Goal: Entertainment & Leisure: Consume media (video, audio)

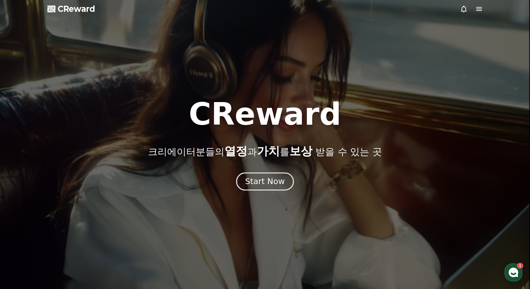
click at [274, 178] on div "Start Now" at bounding box center [264, 181] width 39 height 11
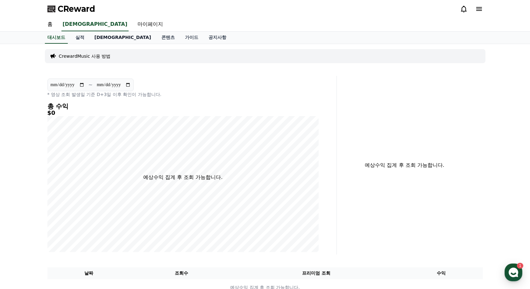
click at [101, 39] on link "[DEMOGRAPHIC_DATA]" at bounding box center [123, 38] width 67 height 12
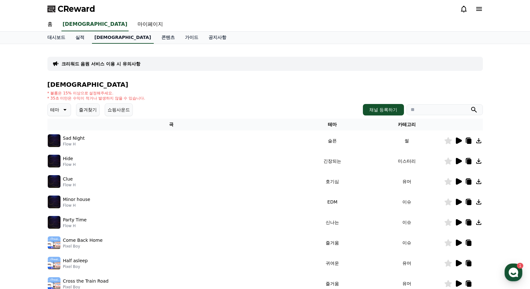
click at [101, 36] on link "[DEMOGRAPHIC_DATA]" at bounding box center [123, 38] width 62 height 12
click at [71, 104] on button "테마" at bounding box center [59, 109] width 24 height 13
click at [57, 159] on button "슬픈" at bounding box center [55, 158] width 14 height 14
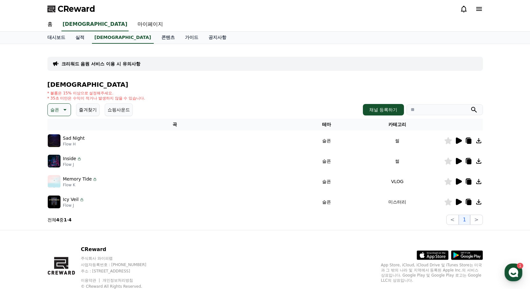
click at [459, 140] on icon at bounding box center [459, 140] width 6 height 6
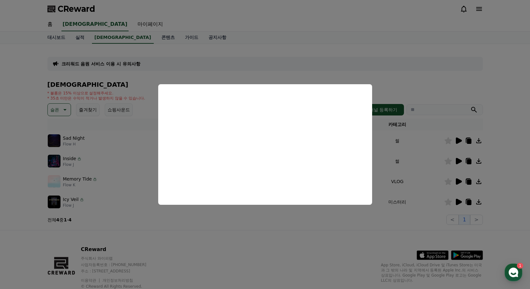
click at [378, 244] on button "close modal" at bounding box center [265, 144] width 530 height 289
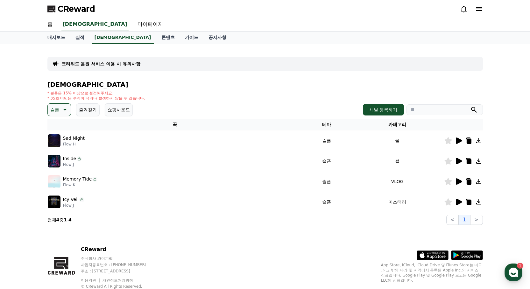
click at [459, 162] on icon at bounding box center [459, 161] width 6 height 6
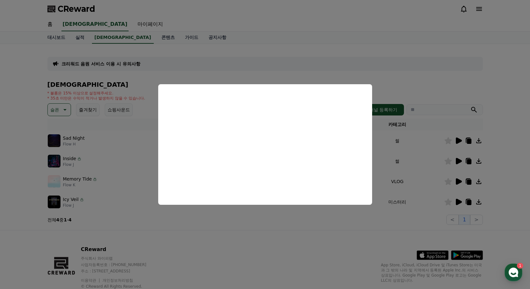
click at [349, 243] on button "close modal" at bounding box center [265, 144] width 530 height 289
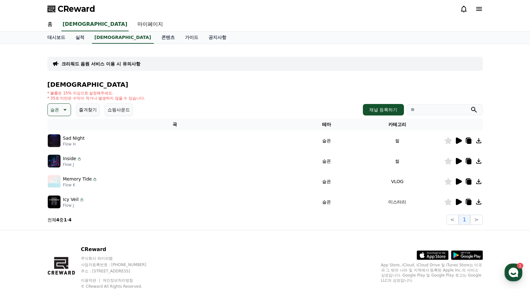
click at [456, 182] on icon at bounding box center [459, 181] width 6 height 6
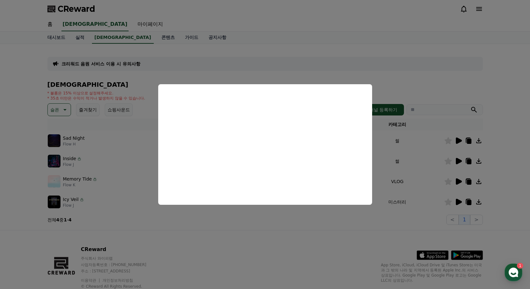
click at [314, 240] on button "close modal" at bounding box center [265, 144] width 530 height 289
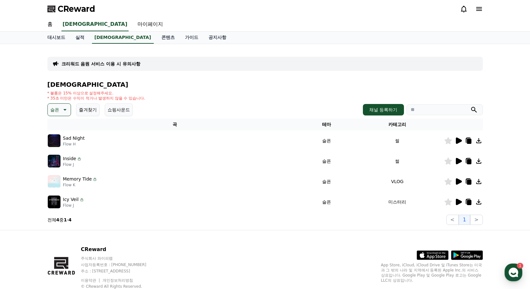
click at [459, 201] on icon at bounding box center [459, 201] width 6 height 6
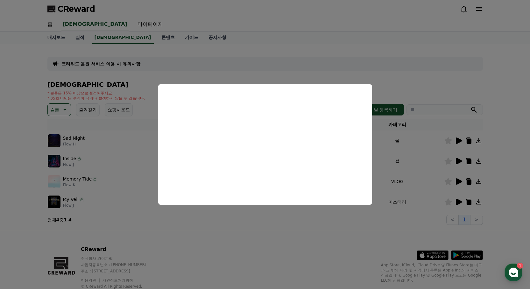
click at [257, 251] on button "close modal" at bounding box center [265, 144] width 530 height 289
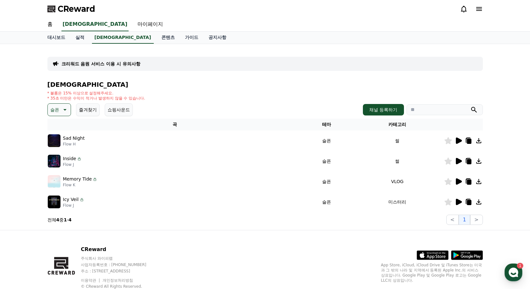
click at [65, 111] on icon at bounding box center [65, 110] width 8 height 8
click at [77, 135] on div "전체 환상적인 호기심 어두운 밝은 통통튀는 신나는 반전 웅장한 드라마틱 즐거움 분위기있는 EDM 그루브 슬픈 잔잔한 귀여운 감동적인 긴장되는 …" at bounding box center [61, 152] width 29 height 68
click at [61, 176] on button "어두운" at bounding box center [57, 176] width 18 height 14
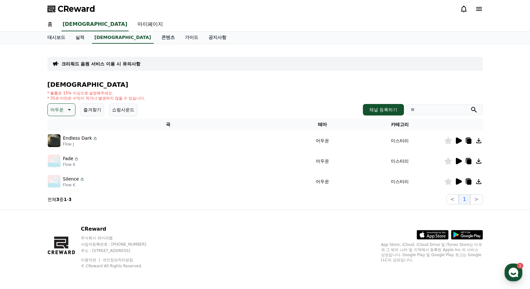
click at [458, 140] on icon at bounding box center [459, 140] width 6 height 6
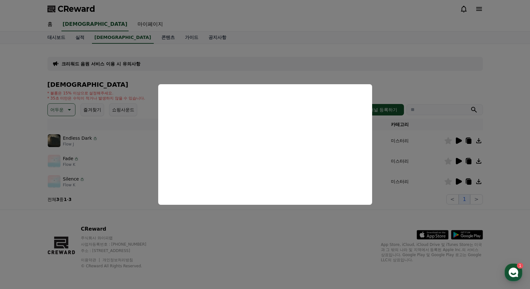
click at [302, 233] on button "close modal" at bounding box center [265, 144] width 530 height 289
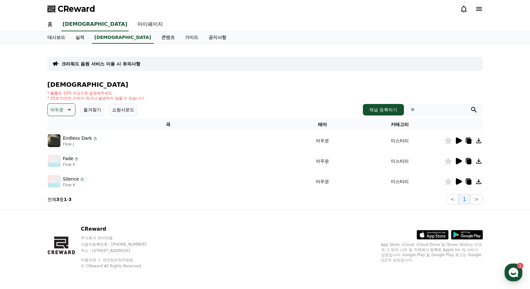
click at [458, 161] on icon at bounding box center [459, 161] width 6 height 6
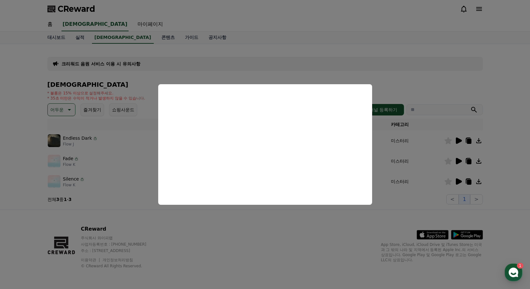
click at [335, 236] on button "close modal" at bounding box center [265, 144] width 530 height 289
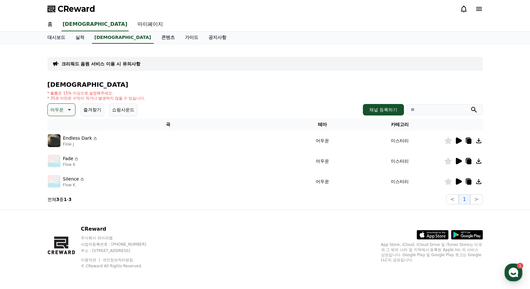
click at [460, 181] on icon at bounding box center [459, 181] width 6 height 6
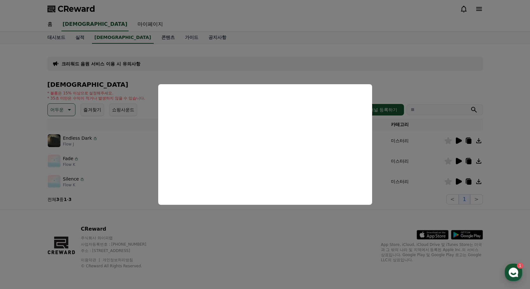
click at [258, 232] on button "close modal" at bounding box center [265, 144] width 530 height 289
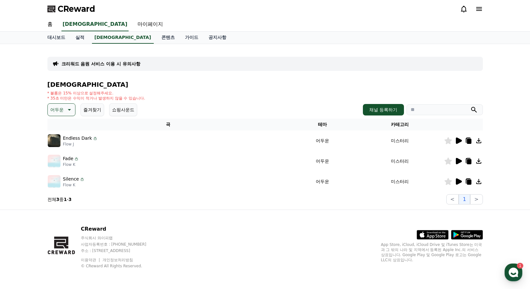
click at [72, 111] on icon at bounding box center [69, 110] width 8 height 8
click at [60, 139] on button "잔잔한" at bounding box center [57, 139] width 18 height 14
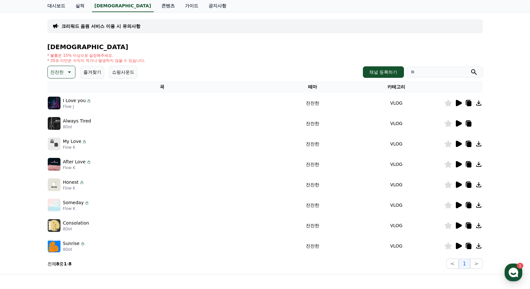
scroll to position [53, 0]
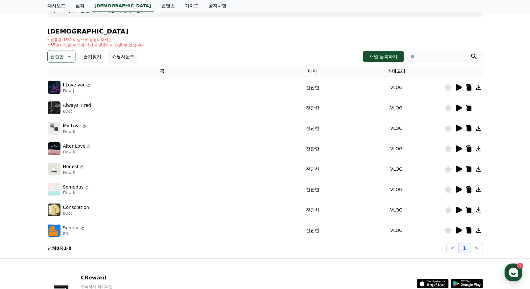
click at [459, 86] on icon at bounding box center [459, 87] width 6 height 6
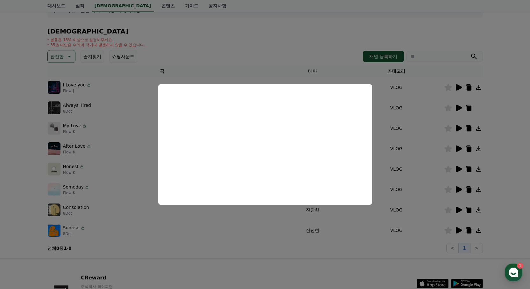
click at [281, 258] on button "close modal" at bounding box center [265, 144] width 530 height 289
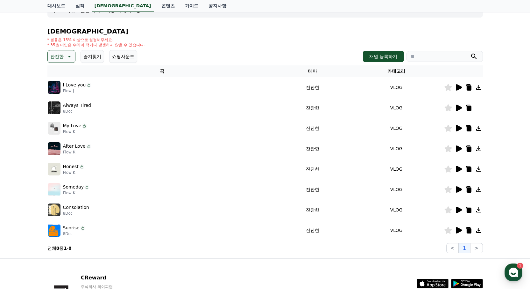
click at [458, 108] on icon at bounding box center [459, 107] width 6 height 6
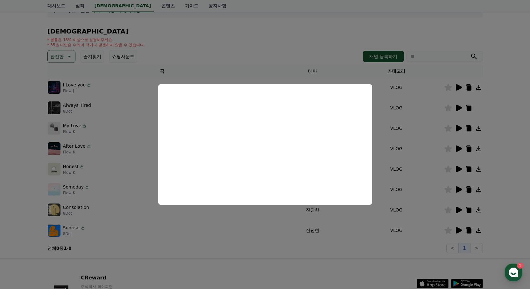
click at [319, 253] on button "close modal" at bounding box center [265, 144] width 530 height 289
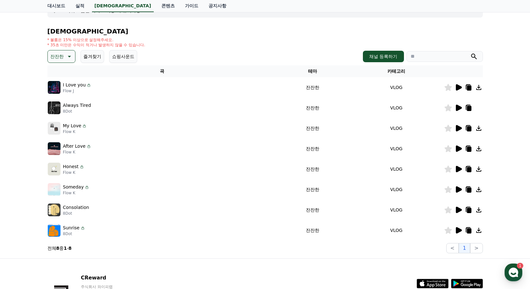
click at [459, 129] on icon at bounding box center [459, 128] width 6 height 6
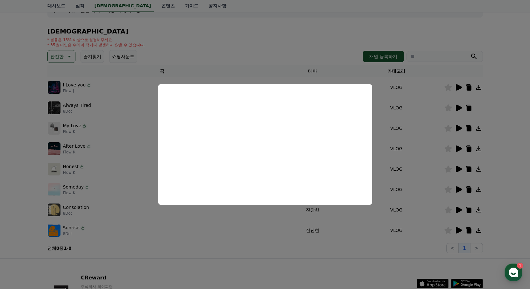
click at [356, 260] on button "close modal" at bounding box center [265, 144] width 530 height 289
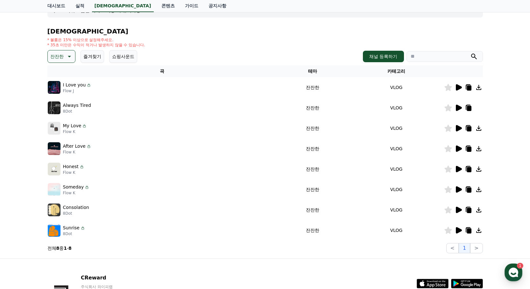
click at [461, 147] on icon at bounding box center [459, 148] width 6 height 6
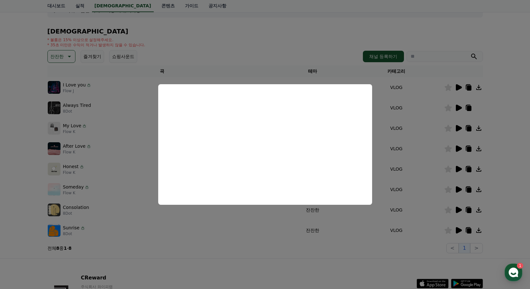
click at [333, 268] on button "close modal" at bounding box center [265, 144] width 530 height 289
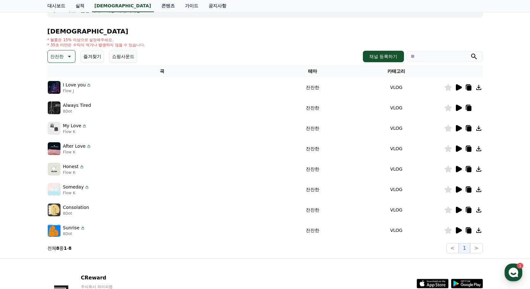
click at [456, 169] on icon at bounding box center [459, 169] width 6 height 6
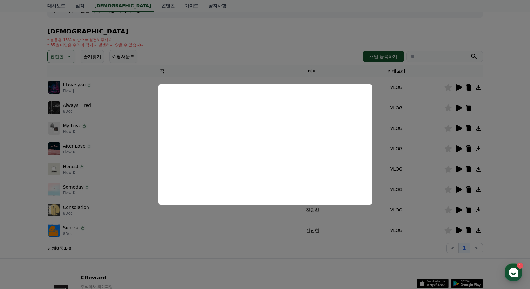
drag, startPoint x: 368, startPoint y: 257, endPoint x: 430, endPoint y: 218, distance: 73.2
click at [369, 257] on button "close modal" at bounding box center [265, 144] width 530 height 289
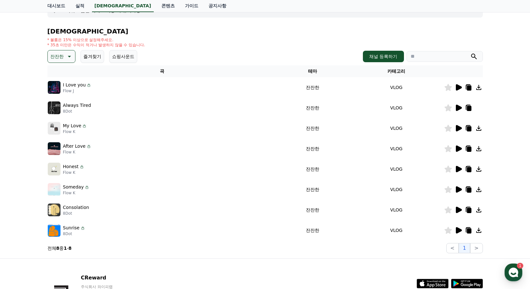
click at [456, 190] on icon at bounding box center [459, 189] width 6 height 6
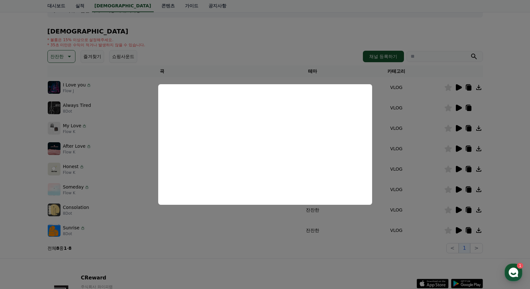
click at [347, 256] on button "close modal" at bounding box center [265, 144] width 530 height 289
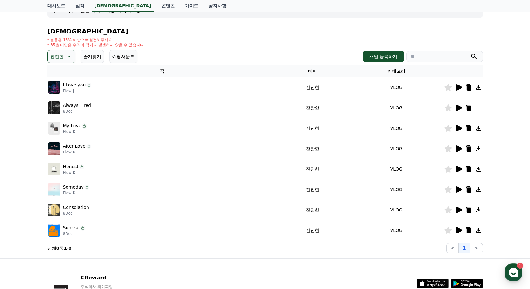
click at [457, 211] on icon at bounding box center [459, 209] width 6 height 6
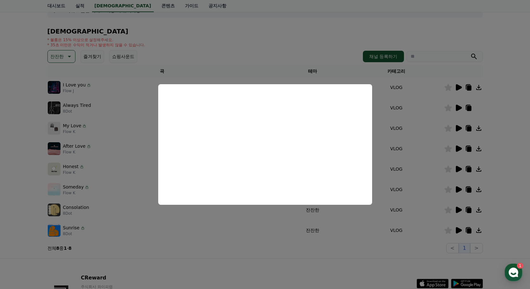
click at [362, 257] on button "close modal" at bounding box center [265, 144] width 530 height 289
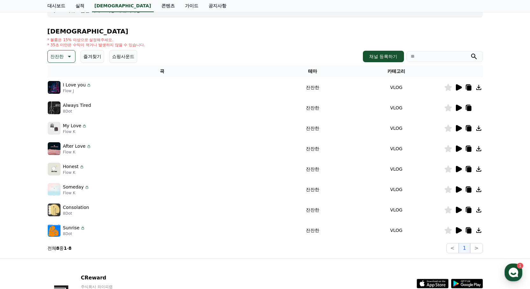
click at [456, 228] on icon at bounding box center [459, 230] width 6 height 6
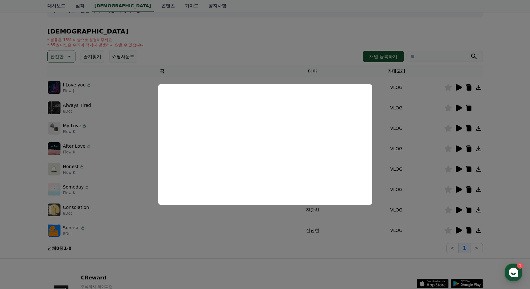
click at [374, 262] on button "close modal" at bounding box center [265, 144] width 530 height 289
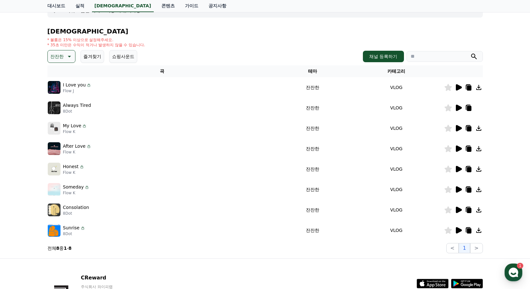
click at [83, 125] on icon at bounding box center [84, 125] width 5 height 5
click at [459, 128] on icon at bounding box center [459, 128] width 6 height 6
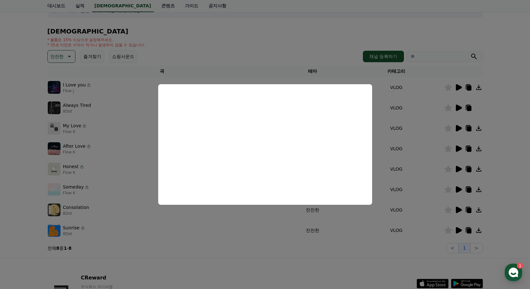
click at [278, 264] on button "close modal" at bounding box center [265, 144] width 530 height 289
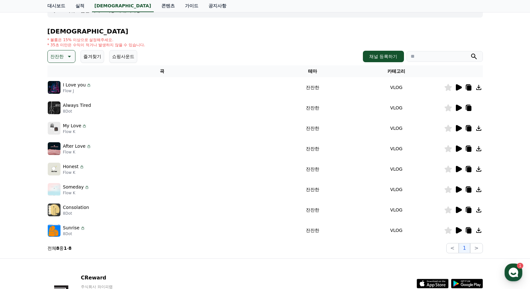
click at [468, 126] on icon at bounding box center [469, 128] width 4 height 5
click at [24, 149] on div "크리워드 음원 서비스 이용 시 유의사항 음원 * 볼륨은 15% 이상으로 설정해주세요. * 35초 미만은 수익이 적거나 발생하지 않을 수 있습니…" at bounding box center [265, 124] width 530 height 267
click at [457, 109] on icon at bounding box center [459, 107] width 6 height 6
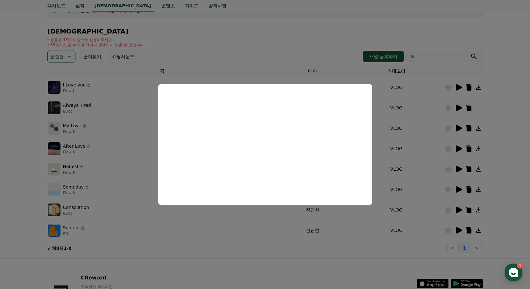
click at [333, 260] on button "close modal" at bounding box center [265, 144] width 530 height 289
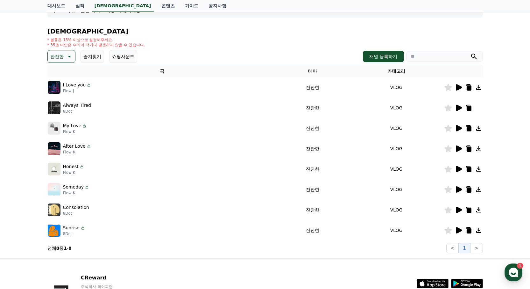
click at [457, 147] on icon at bounding box center [459, 148] width 6 height 6
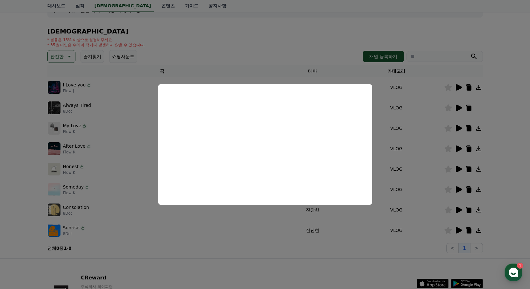
drag, startPoint x: 369, startPoint y: 269, endPoint x: 370, endPoint y: 265, distance: 4.0
click at [369, 268] on button "close modal" at bounding box center [265, 144] width 530 height 289
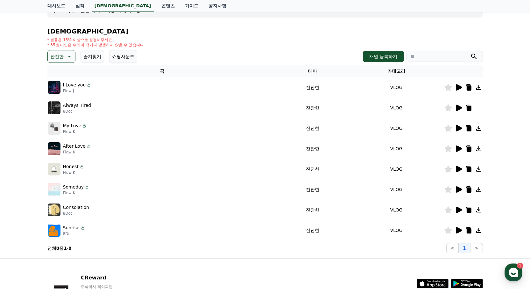
click at [457, 168] on icon at bounding box center [459, 169] width 6 height 6
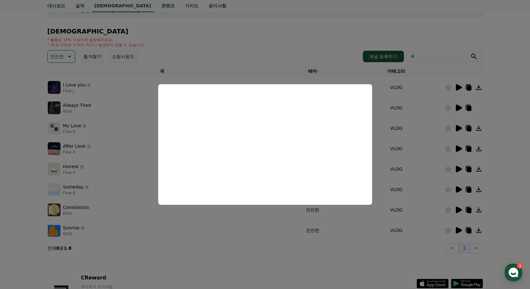
click at [349, 273] on button "close modal" at bounding box center [265, 144] width 530 height 289
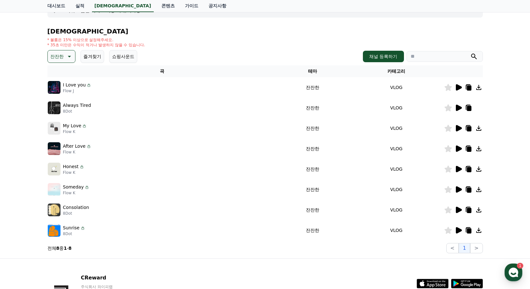
click at [459, 228] on icon at bounding box center [459, 230] width 6 height 6
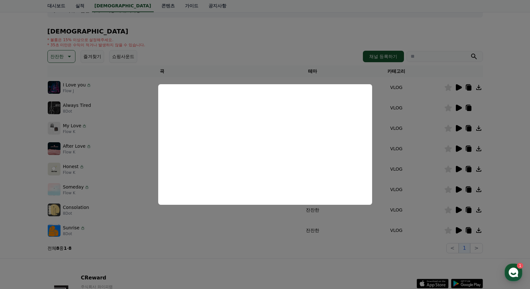
click at [349, 249] on button "close modal" at bounding box center [265, 144] width 530 height 289
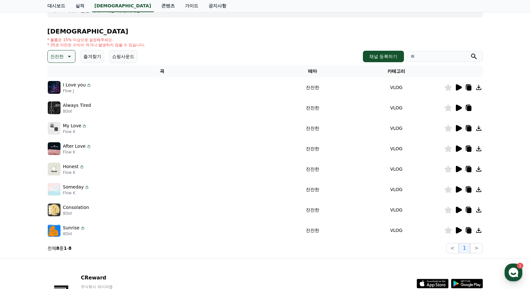
click at [458, 208] on icon at bounding box center [459, 209] width 6 height 6
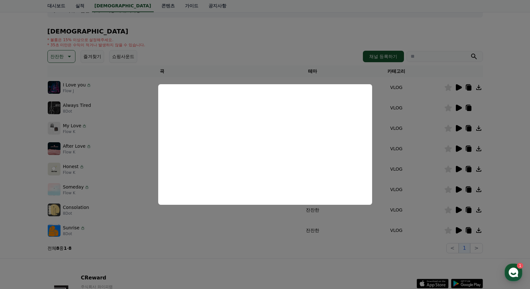
click at [336, 262] on button "close modal" at bounding box center [265, 144] width 530 height 289
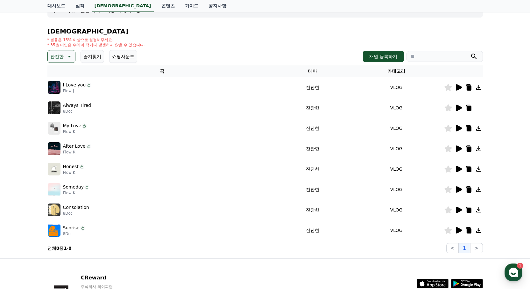
click at [458, 230] on icon at bounding box center [459, 230] width 6 height 6
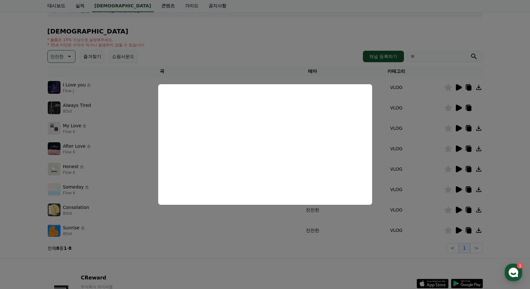
click at [400, 268] on button "close modal" at bounding box center [265, 144] width 530 height 289
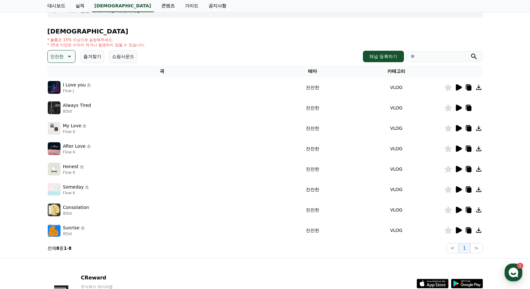
click at [469, 232] on icon at bounding box center [469, 230] width 4 height 5
